Goal: Task Accomplishment & Management: Use online tool/utility

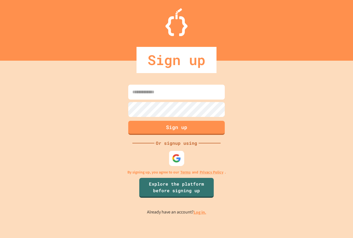
click at [173, 155] on img at bounding box center [176, 158] width 9 height 9
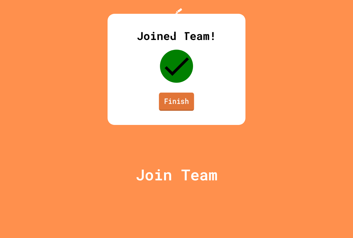
click at [175, 111] on link "Finish" at bounding box center [176, 102] width 35 height 18
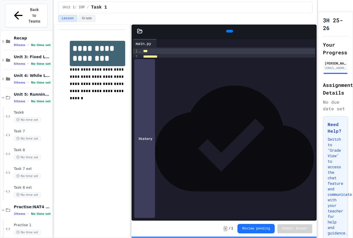
scroll to position [187, 0]
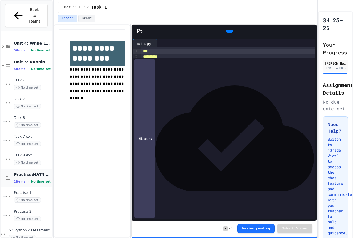
click at [37, 172] on span "Practise:NAT4 Assessment" at bounding box center [32, 174] width 37 height 5
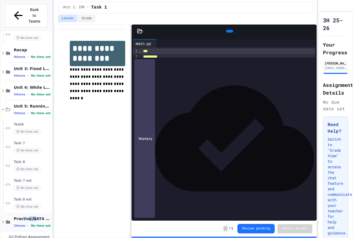
drag, startPoint x: 28, startPoint y: 208, endPoint x: 33, endPoint y: 208, distance: 5.0
click at [33, 216] on div "Practise:NAT4 Assessment 2 items • No time set" at bounding box center [32, 222] width 37 height 12
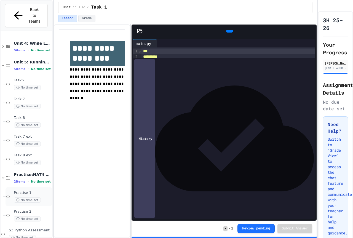
click at [23, 198] on span "No time set" at bounding box center [27, 200] width 27 height 5
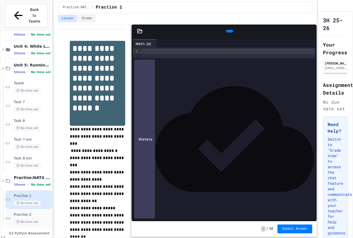
scroll to position [187, 0]
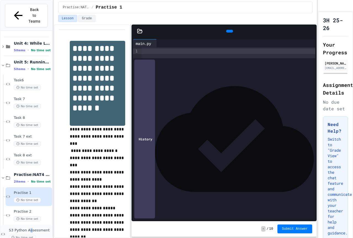
click at [31, 228] on span "S3 Python Assessment" at bounding box center [30, 230] width 42 height 5
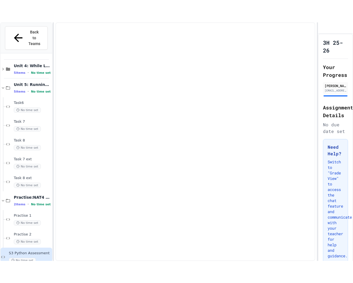
scroll to position [180, 0]
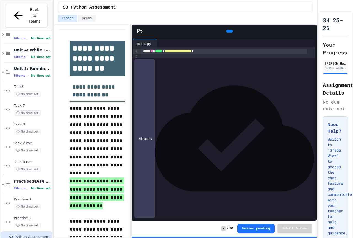
click at [142, 30] on icon at bounding box center [140, 31] width 6 height 6
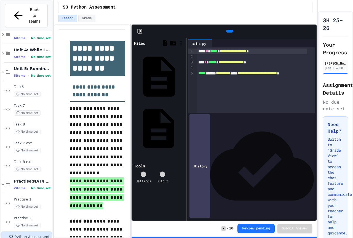
click at [152, 103] on div "level 4" at bounding box center [159, 128] width 52 height 51
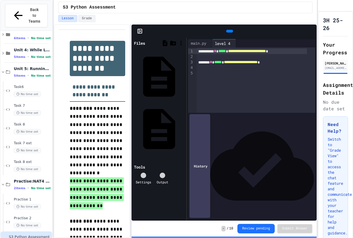
click at [152, 49] on div "level 3 level 4" at bounding box center [159, 102] width 52 height 111
click at [146, 50] on div "level 3 level 4" at bounding box center [159, 102] width 52 height 111
click at [184, 73] on div "level 3" at bounding box center [184, 76] width 0 height 6
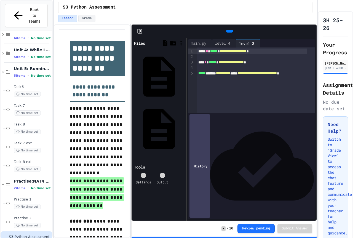
click at [139, 30] on icon at bounding box center [139, 31] width 0 height 4
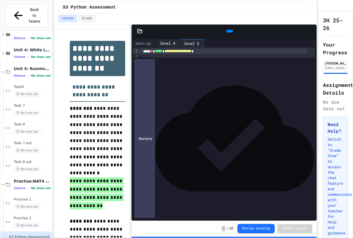
click at [172, 41] on div "level 4" at bounding box center [167, 43] width 21 height 6
click at [198, 40] on div "level 3" at bounding box center [193, 43] width 24 height 8
click at [174, 41] on div "level 4" at bounding box center [167, 43] width 21 height 6
drag, startPoint x: 169, startPoint y: 44, endPoint x: 206, endPoint y: 43, distance: 37.0
click at [206, 43] on div "main.py level 4 level 3" at bounding box center [184, 43] width 103 height 8
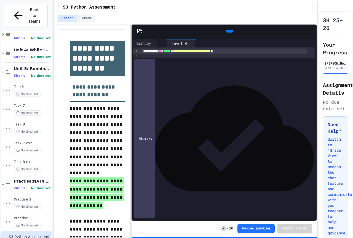
drag, startPoint x: 175, startPoint y: 46, endPoint x: 218, endPoint y: 46, distance: 43.6
click at [181, 46] on div "main.py level 4 level 3" at bounding box center [157, 43] width 48 height 8
drag, startPoint x: 178, startPoint y: 39, endPoint x: 214, endPoint y: 39, distance: 35.6
click at [181, 39] on div "main.py level 4 level 3" at bounding box center [157, 43] width 48 height 8
click at [148, 40] on div "main.py" at bounding box center [145, 43] width 24 height 8
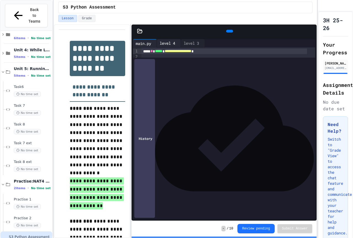
click at [176, 41] on div "level 4" at bounding box center [167, 43] width 21 height 6
click at [143, 42] on div "main.py" at bounding box center [143, 43] width 21 height 6
click at [202, 44] on div "level 3" at bounding box center [191, 43] width 21 height 6
click at [149, 44] on div "main.py" at bounding box center [143, 43] width 21 height 6
click at [198, 43] on div "level 3" at bounding box center [191, 43] width 21 height 6
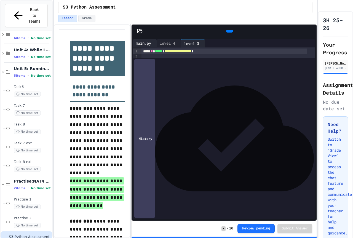
click at [153, 46] on div "main.py" at bounding box center [145, 43] width 24 height 8
click at [155, 44] on icon at bounding box center [155, 44] width 0 height 0
click at [238, 238] on div at bounding box center [176, 239] width 353 height 0
click at [123, 15] on div "Lesson Grade" at bounding box center [185, 18] width 254 height 7
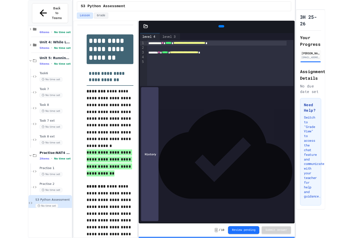
scroll to position [142, 0]
